Goal: Find contact information: Find contact information

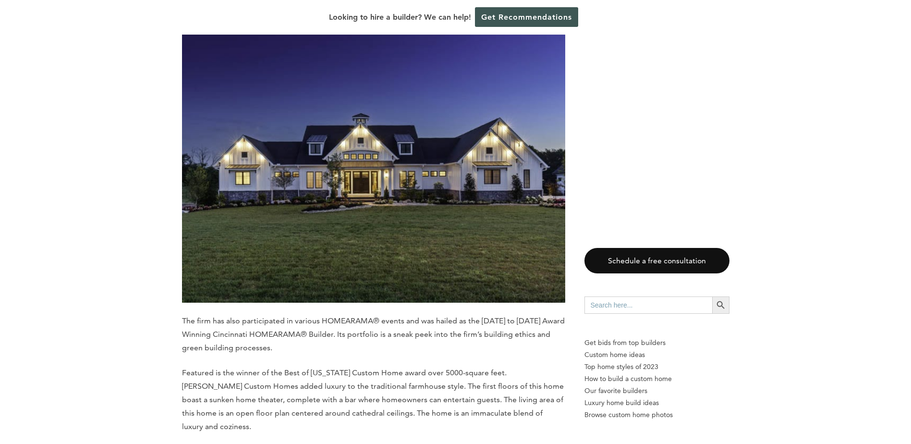
scroll to position [8060, 0]
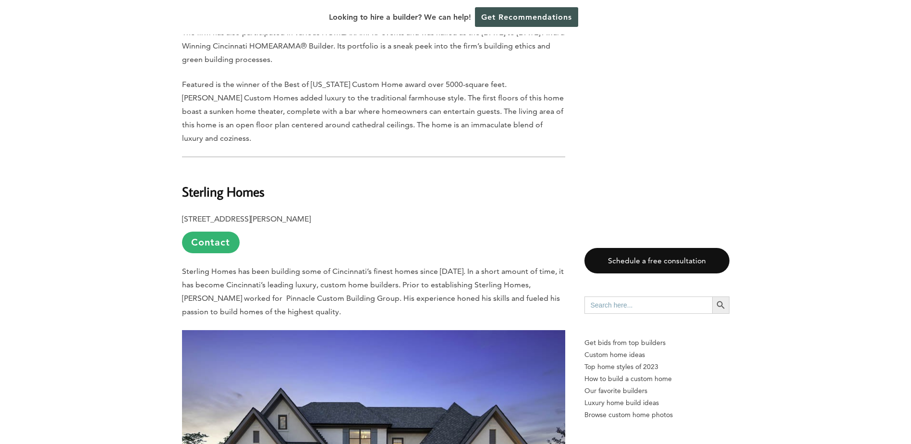
click at [276, 267] on span "Sterling Homes has been building some of Cincinnati’s finest homes since [DATE]…" at bounding box center [373, 291] width 382 height 49
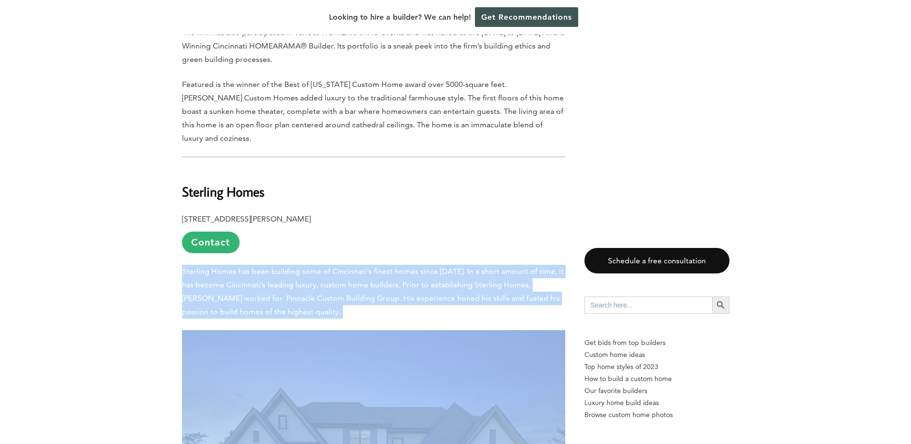
click at [276, 267] on span "Sterling Homes has been building some of Cincinnati’s finest homes since [DATE]…" at bounding box center [373, 291] width 382 height 49
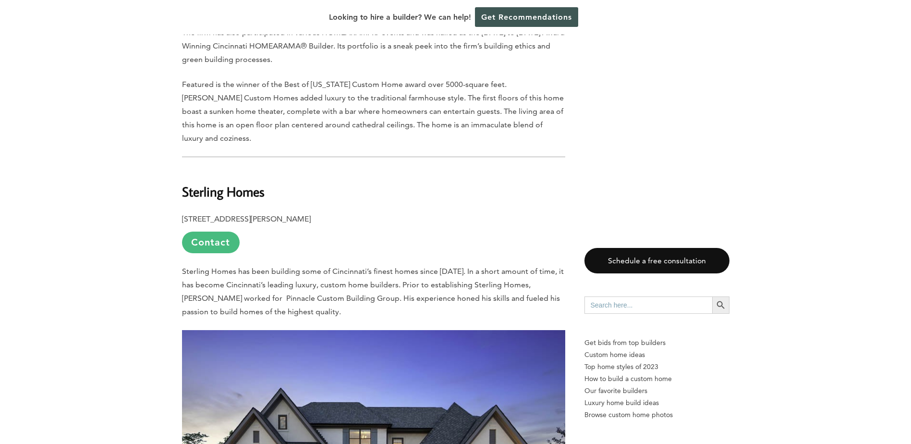
click at [206, 232] on link "Contact" at bounding box center [211, 243] width 58 height 22
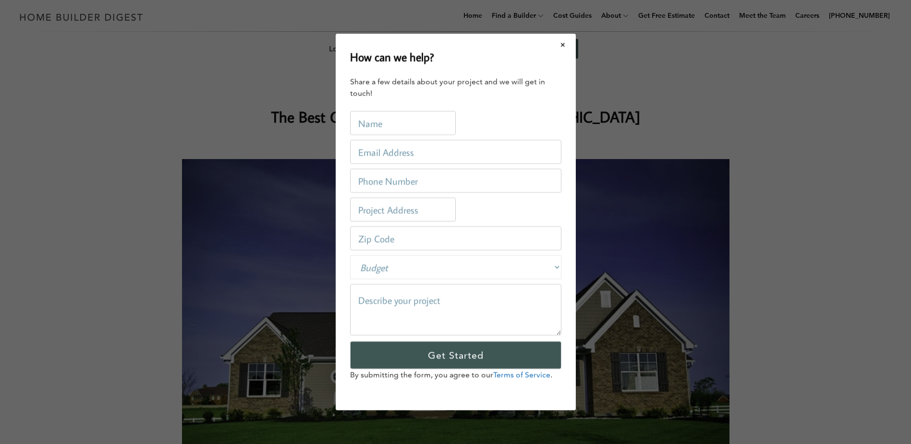
scroll to position [0, 0]
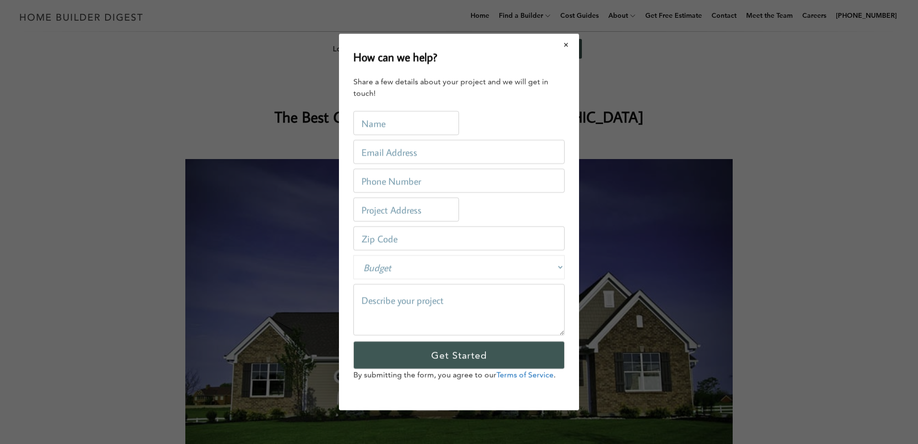
click at [573, 40] on button "Close modal" at bounding box center [566, 45] width 25 height 20
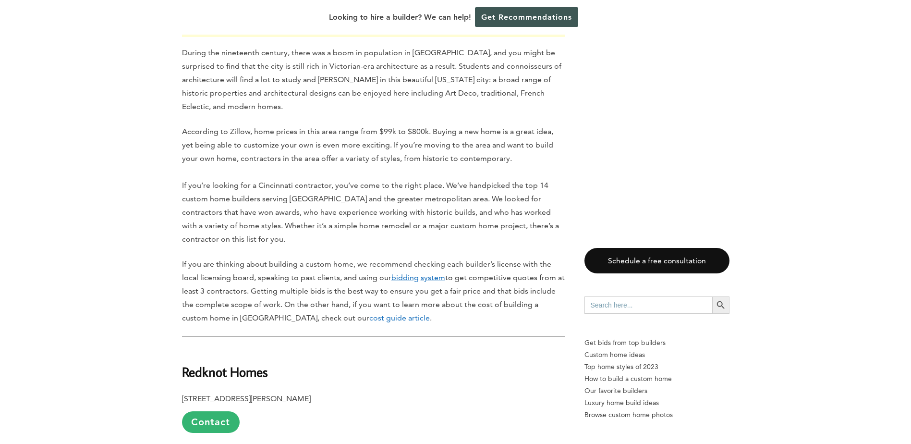
scroll to position [480, 0]
click at [406, 272] on u "bidding" at bounding box center [404, 276] width 27 height 9
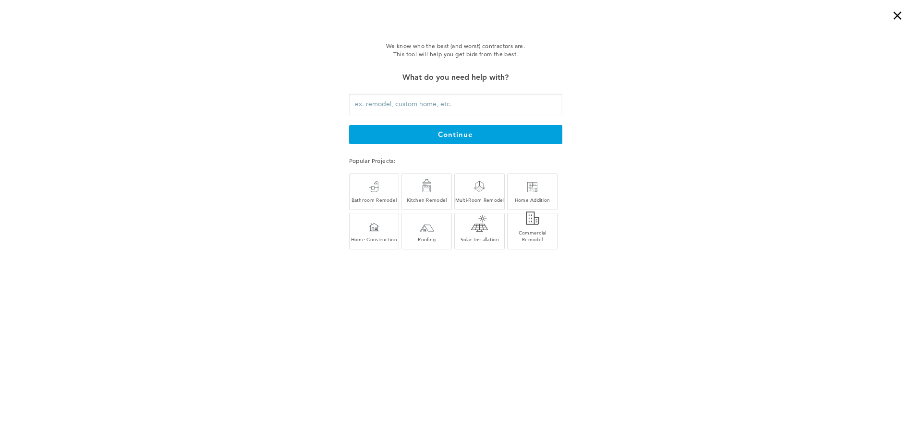
click at [250, 109] on div "We know who the best (and worst) contractors are. This tool will help you get b…" at bounding box center [455, 147] width 911 height 245
click at [894, 12] on div "×" at bounding box center [901, 9] width 19 height 19
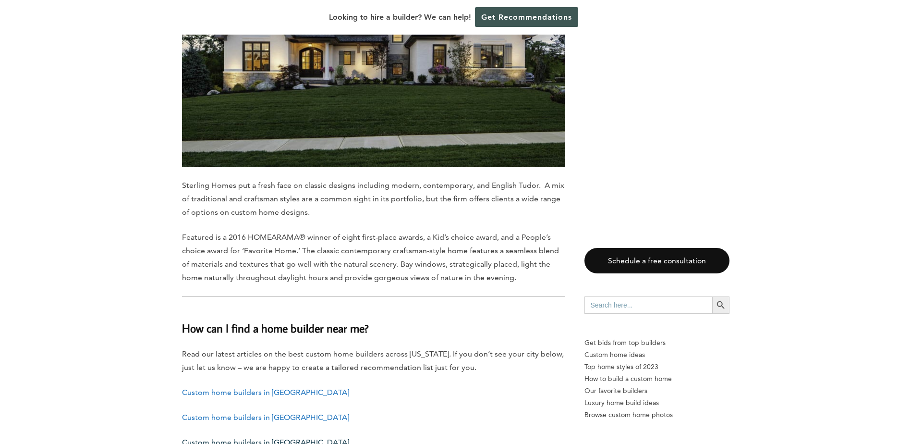
scroll to position [8646, 0]
